Goal: Information Seeking & Learning: Learn about a topic

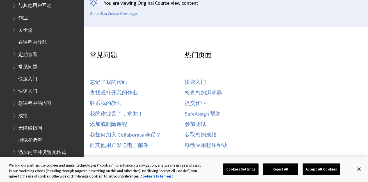
scroll to position [208, 0]
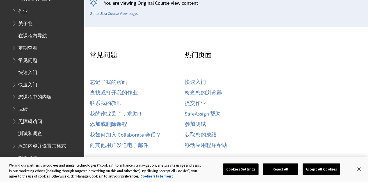
click at [39, 32] on span "在课程内导航" at bounding box center [32, 35] width 29 height 8
click at [25, 153] on span "观看视频" at bounding box center [27, 157] width 19 height 8
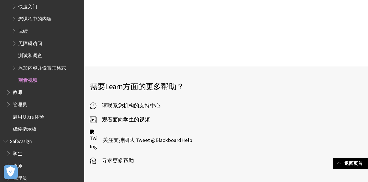
scroll to position [439, 0]
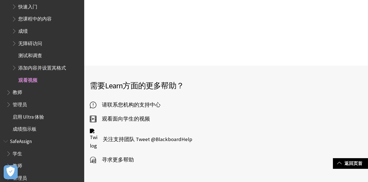
click at [136, 105] on span "请联系您机构的支持中心" at bounding box center [128, 105] width 64 height 8
click at [121, 156] on span "寻求更多帮助" at bounding box center [115, 160] width 38 height 8
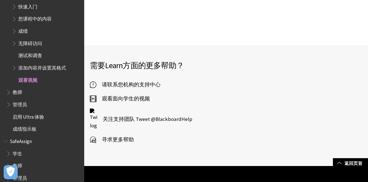
scroll to position [459, 0]
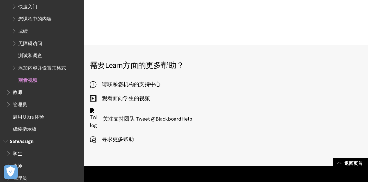
click at [15, 149] on span "学生" at bounding box center [18, 153] width 10 height 8
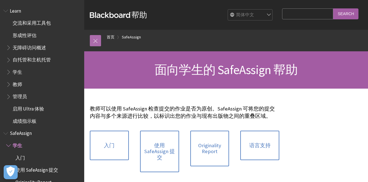
click at [97, 41] on link at bounding box center [95, 40] width 11 height 11
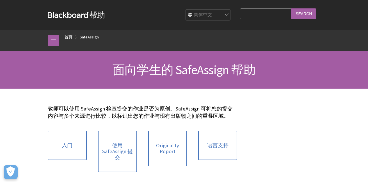
click at [65, 17] on strong "Blackboard" at bounding box center [69, 15] width 42 height 6
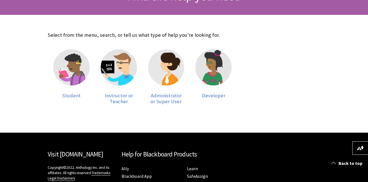
scroll to position [98, 0]
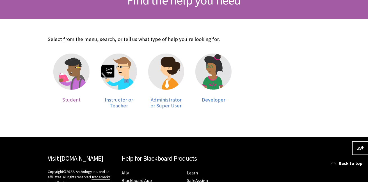
click at [75, 58] on img at bounding box center [71, 72] width 36 height 36
click at [72, 81] on img at bounding box center [71, 72] width 36 height 36
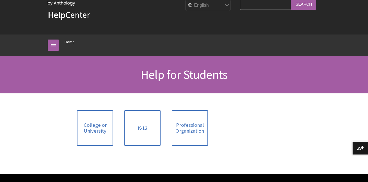
scroll to position [41, 0]
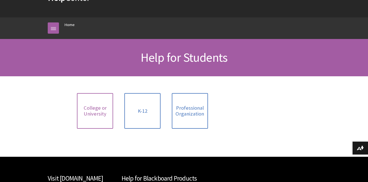
click at [96, 109] on span "College or University" at bounding box center [94, 111] width 29 height 12
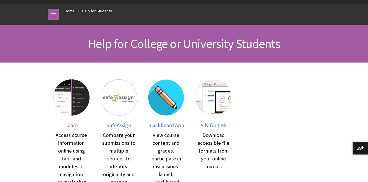
scroll to position [86, 0]
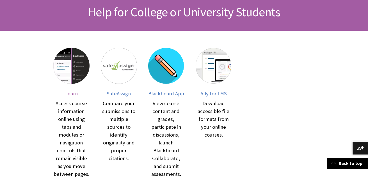
click at [74, 93] on span "Learn" at bounding box center [71, 93] width 13 height 6
